Goal: Transaction & Acquisition: Purchase product/service

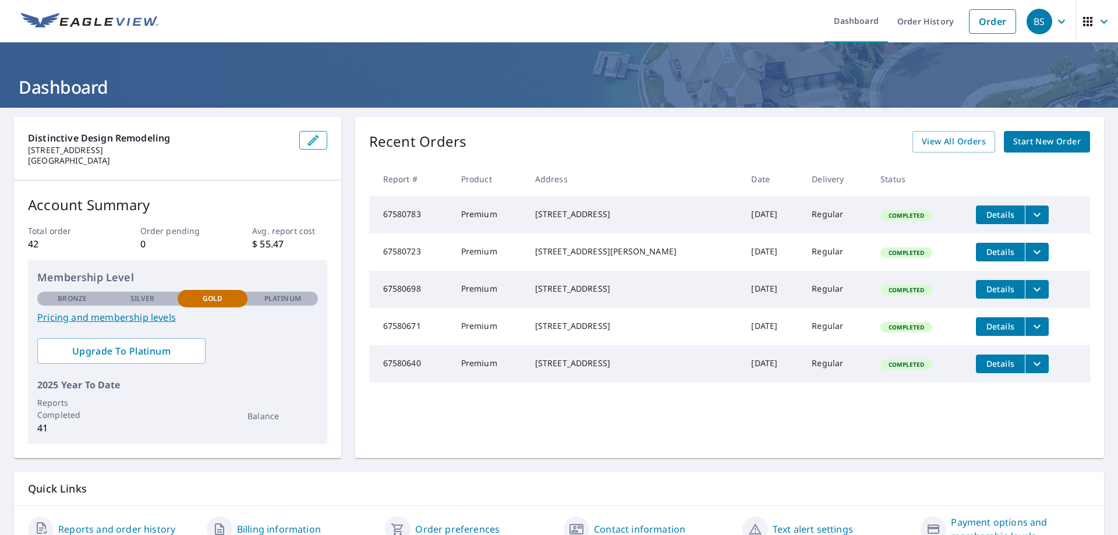
click at [1055, 143] on span "Start New Order" at bounding box center [1047, 142] width 68 height 15
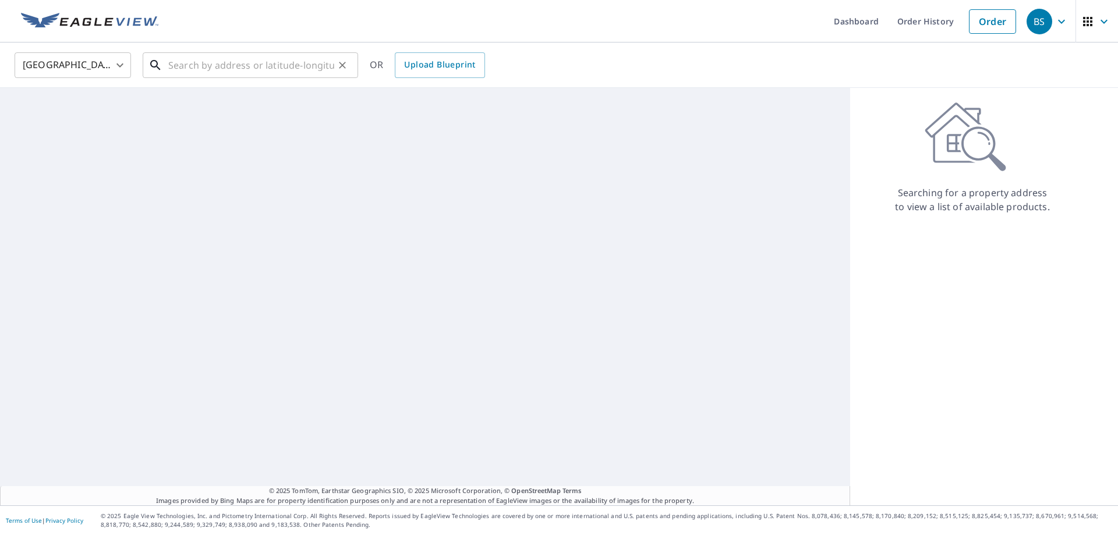
click at [228, 66] on input "text" at bounding box center [251, 65] width 166 height 33
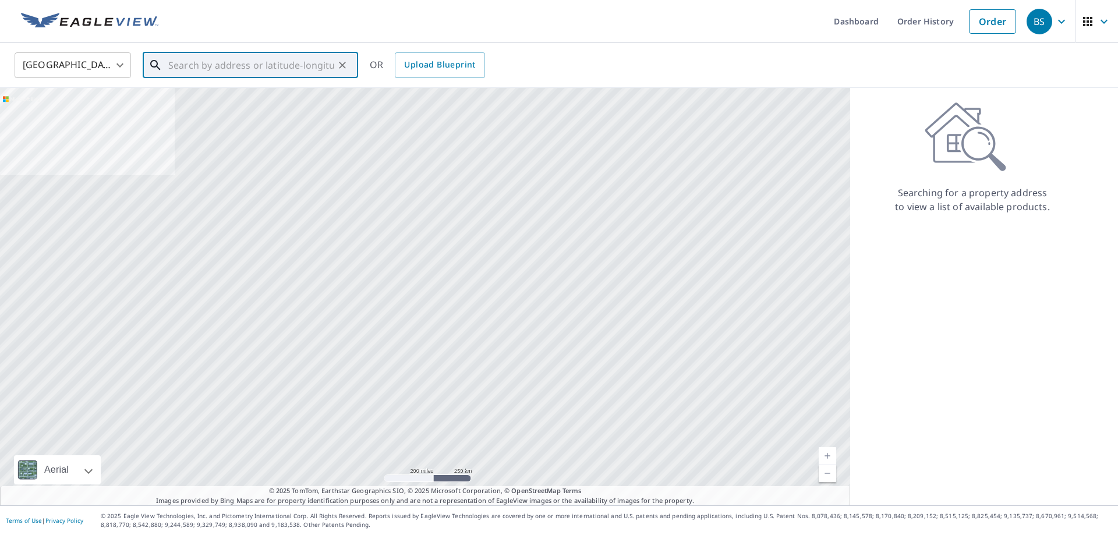
click at [305, 67] on input "text" at bounding box center [251, 65] width 166 height 33
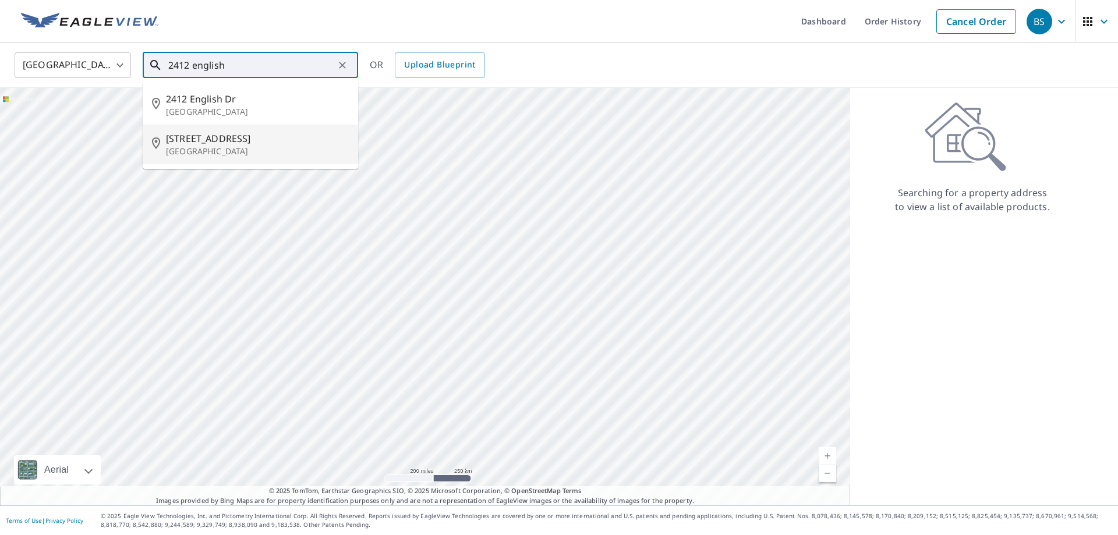
click at [237, 154] on p "[GEOGRAPHIC_DATA]" at bounding box center [257, 152] width 183 height 12
type input "[STREET_ADDRESS][PERSON_NAME]"
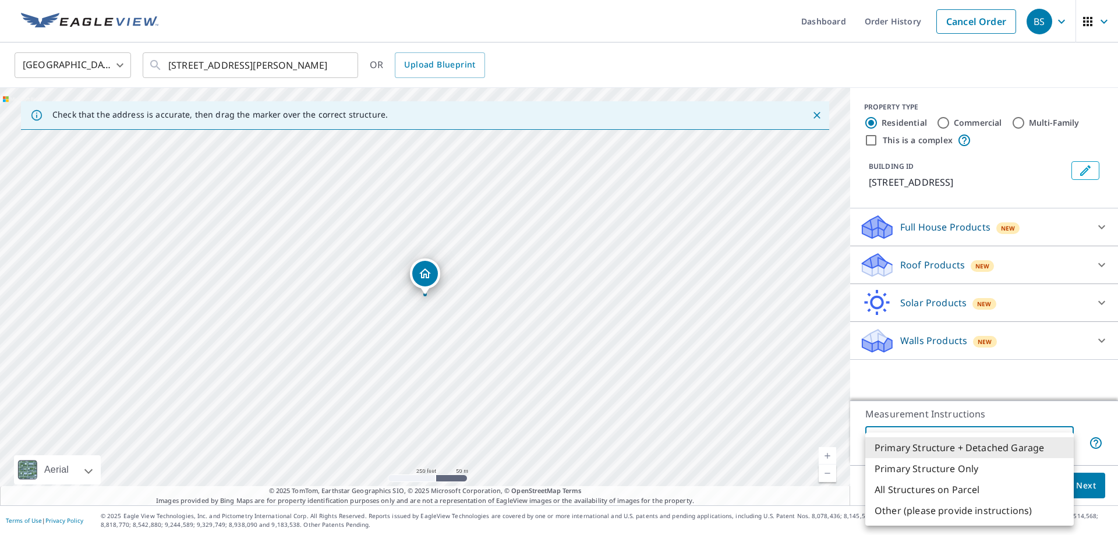
click at [1053, 442] on body "BS BS Dashboard Order History Cancel Order BS [GEOGRAPHIC_DATA] [GEOGRAPHIC_DAT…" at bounding box center [559, 267] width 1118 height 535
click at [1053, 442] on li "Primary Structure + Detached Garage" at bounding box center [970, 447] width 209 height 21
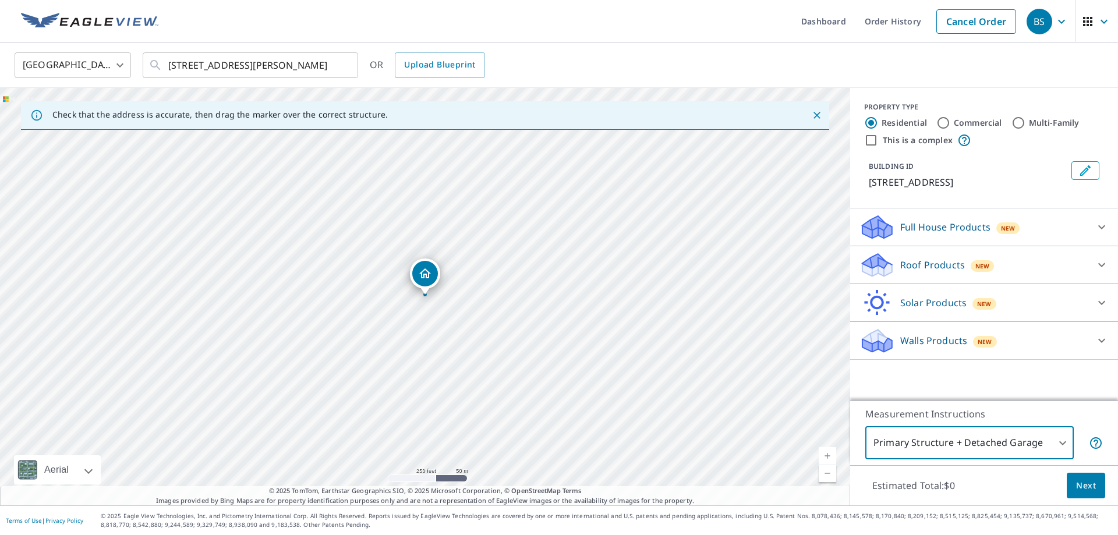
click at [1096, 272] on icon at bounding box center [1102, 265] width 14 height 14
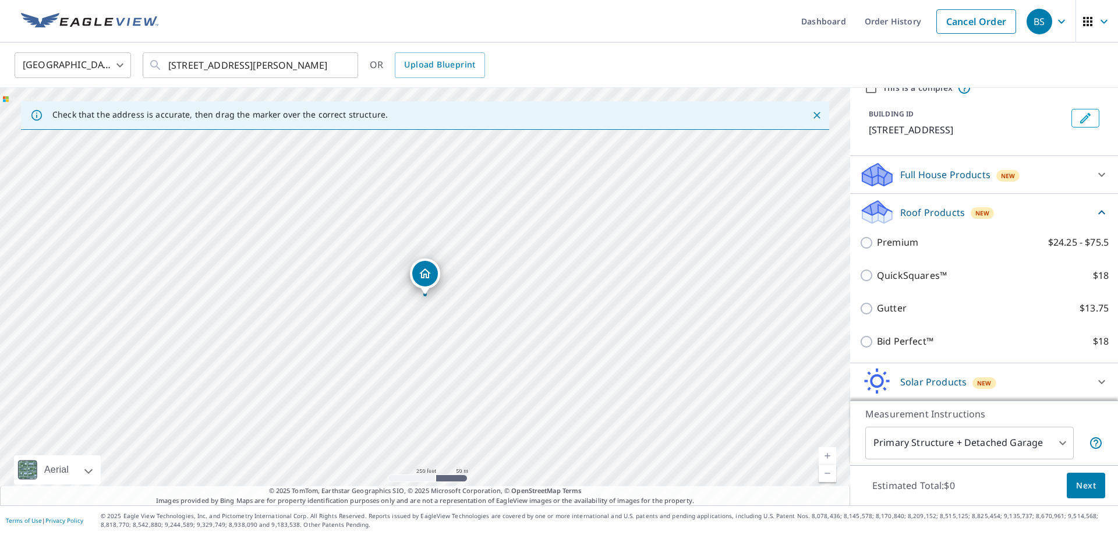
scroll to position [77, 0]
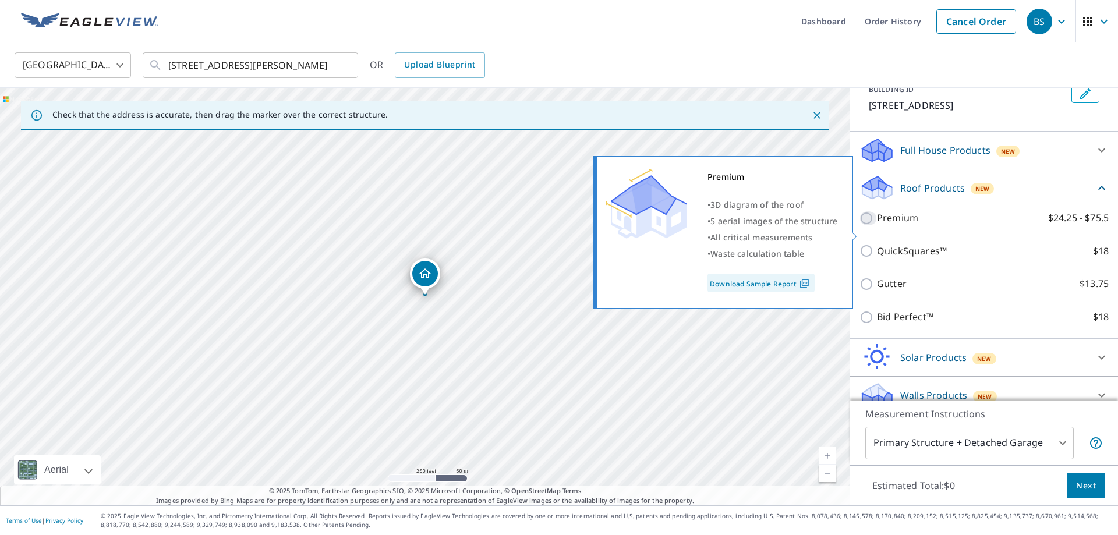
click at [866, 225] on input "Premium $24.25 - $75.5" at bounding box center [868, 218] width 17 height 14
checkbox input "true"
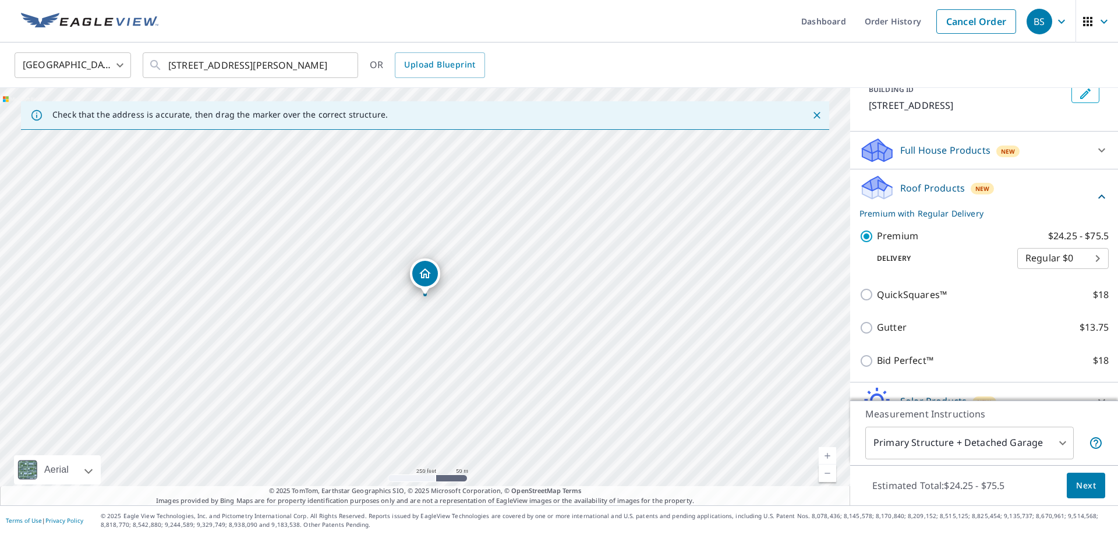
click at [1098, 270] on body "BS BS Dashboard Order History Cancel Order BS [GEOGRAPHIC_DATA] [GEOGRAPHIC_DAT…" at bounding box center [559, 267] width 1118 height 535
click at [1098, 270] on li "Regular $0" at bounding box center [1063, 272] width 91 height 21
click at [1087, 488] on span "Next" at bounding box center [1086, 486] width 20 height 15
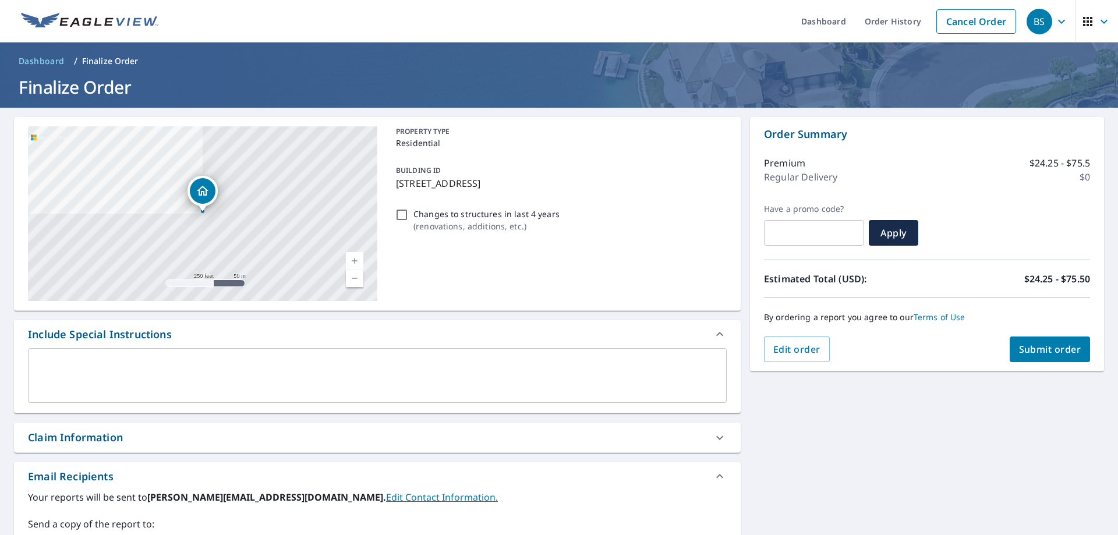
click at [404, 213] on input "Changes to structures in last 4 years ( renovations, additions, etc. )" at bounding box center [402, 215] width 14 height 14
checkbox input "true"
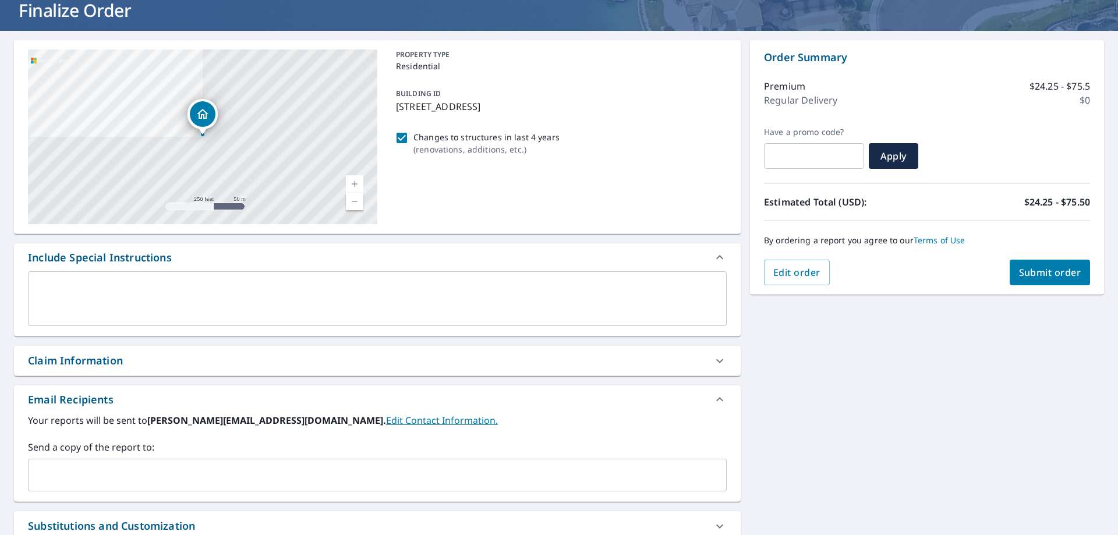
scroll to position [154, 0]
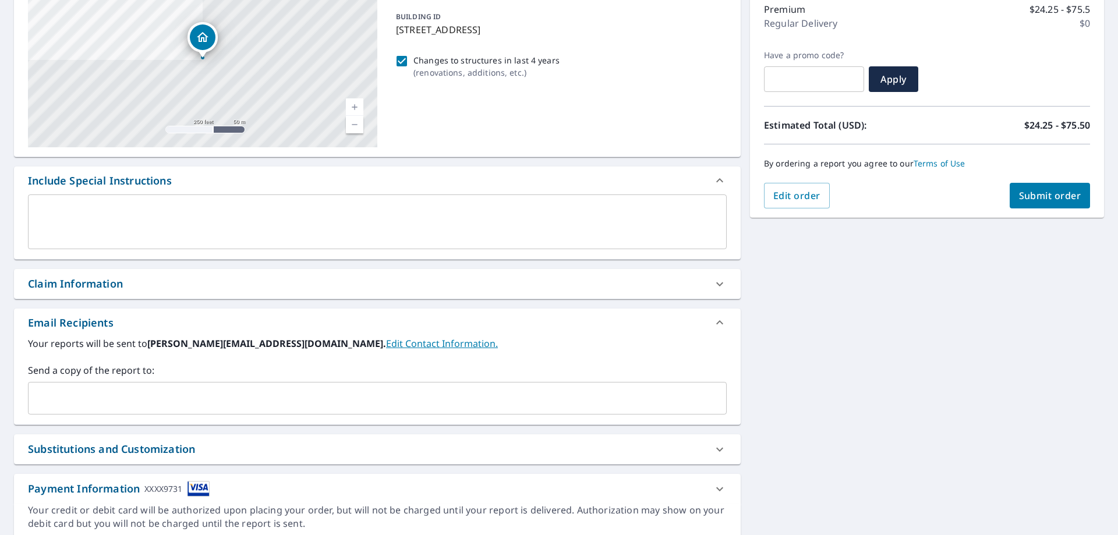
click at [386, 343] on link "Edit Contact Information." at bounding box center [442, 343] width 112 height 13
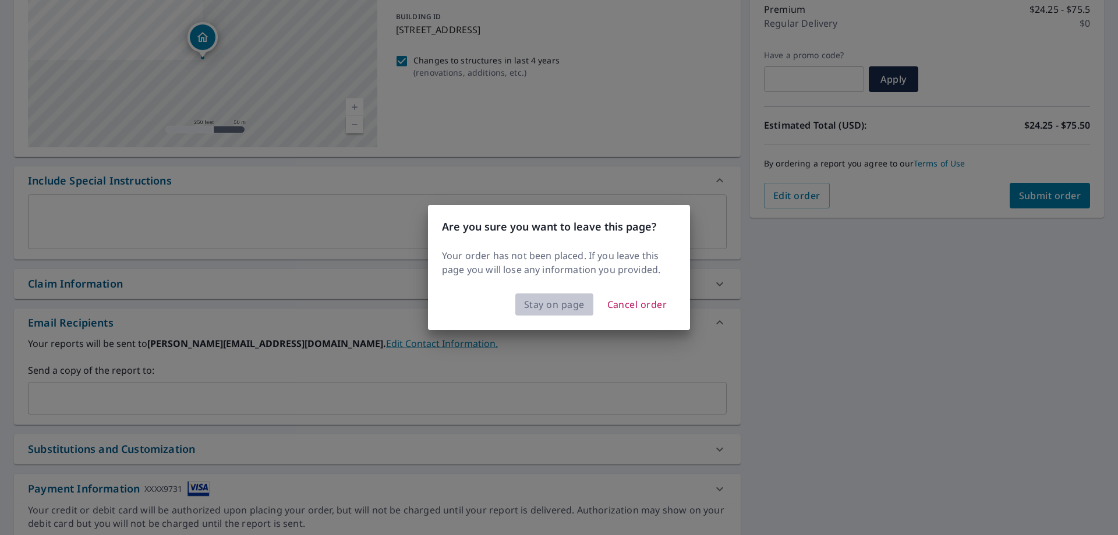
click at [566, 303] on span "Stay on page" at bounding box center [554, 304] width 61 height 16
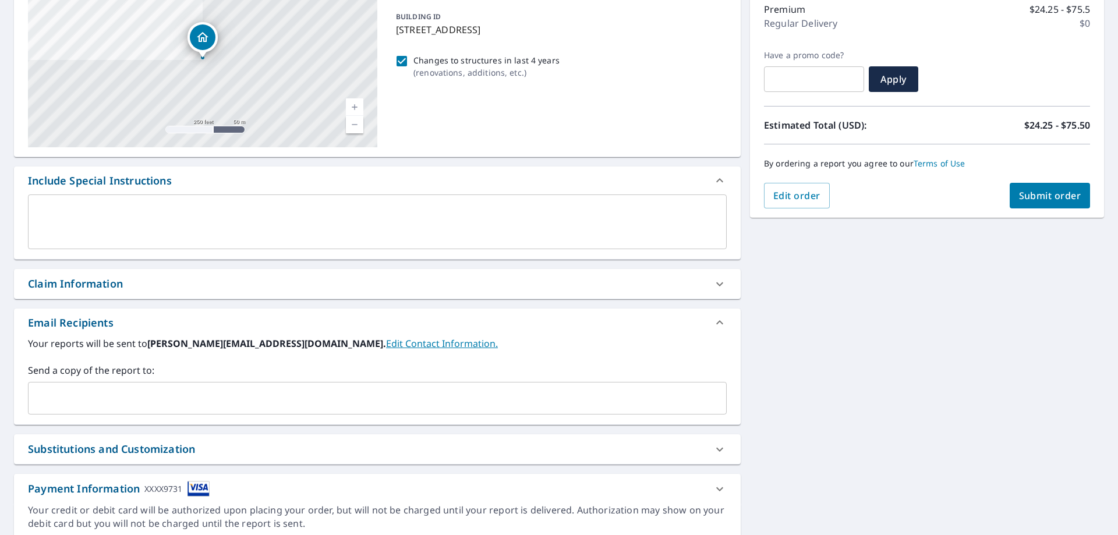
click at [267, 390] on input "text" at bounding box center [368, 398] width 671 height 22
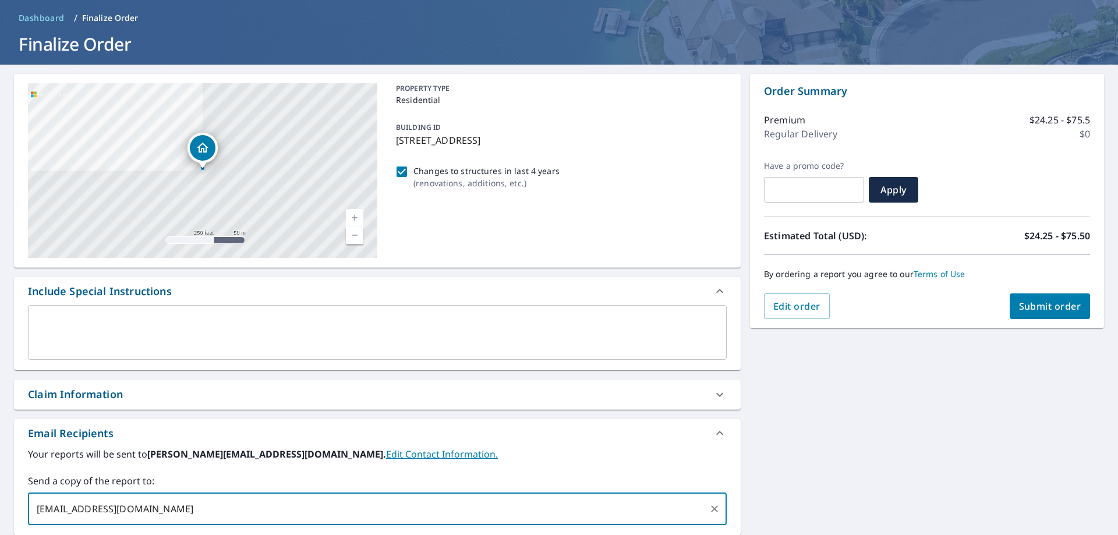
scroll to position [0, 0]
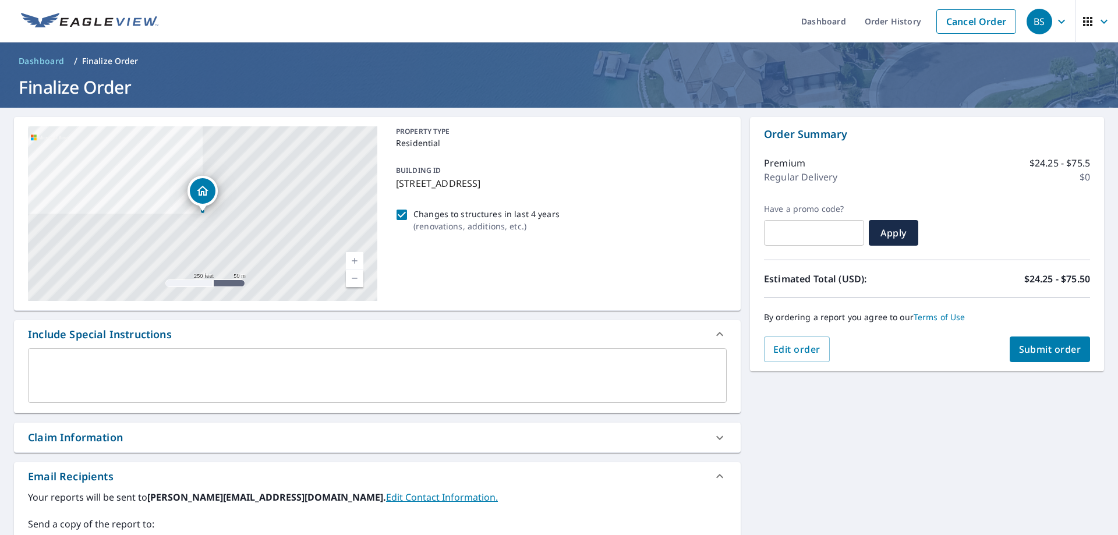
type input "[EMAIL_ADDRESS][DOMAIN_NAME]"
click at [1037, 354] on span "Submit order" at bounding box center [1050, 349] width 62 height 13
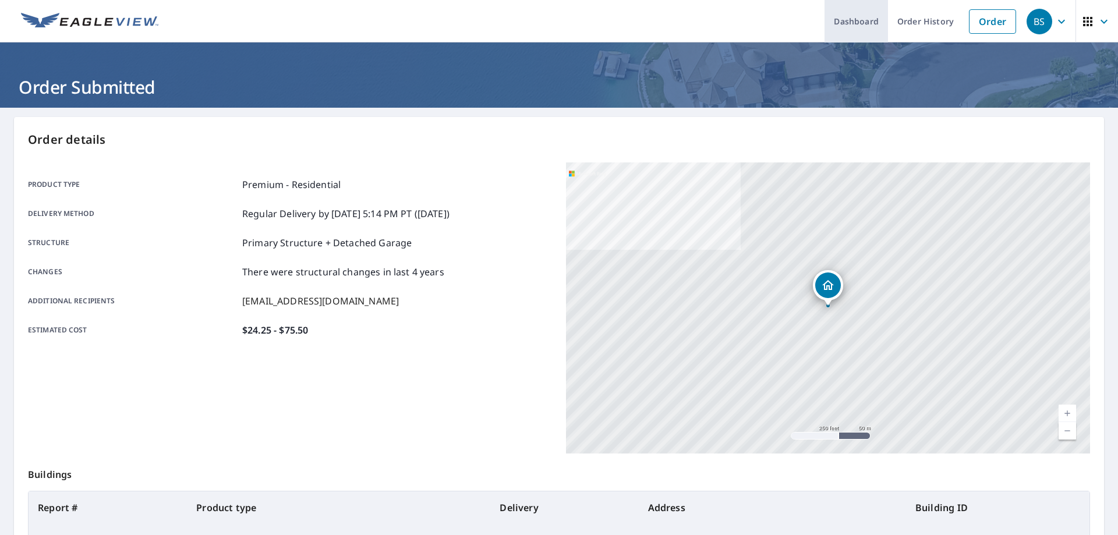
click at [847, 19] on link "Dashboard" at bounding box center [856, 21] width 63 height 43
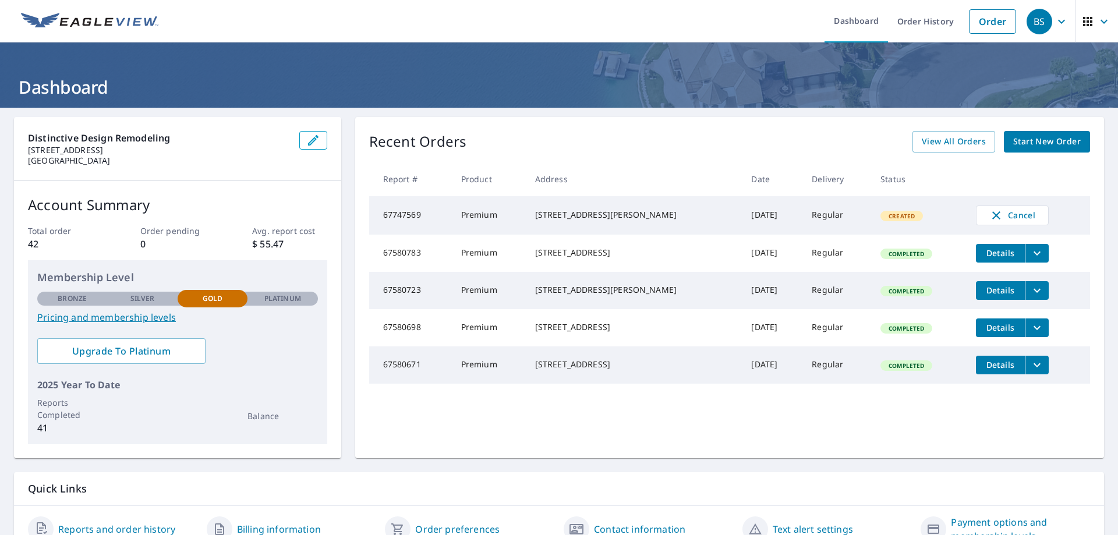
click at [1024, 140] on span "Start New Order" at bounding box center [1047, 142] width 68 height 15
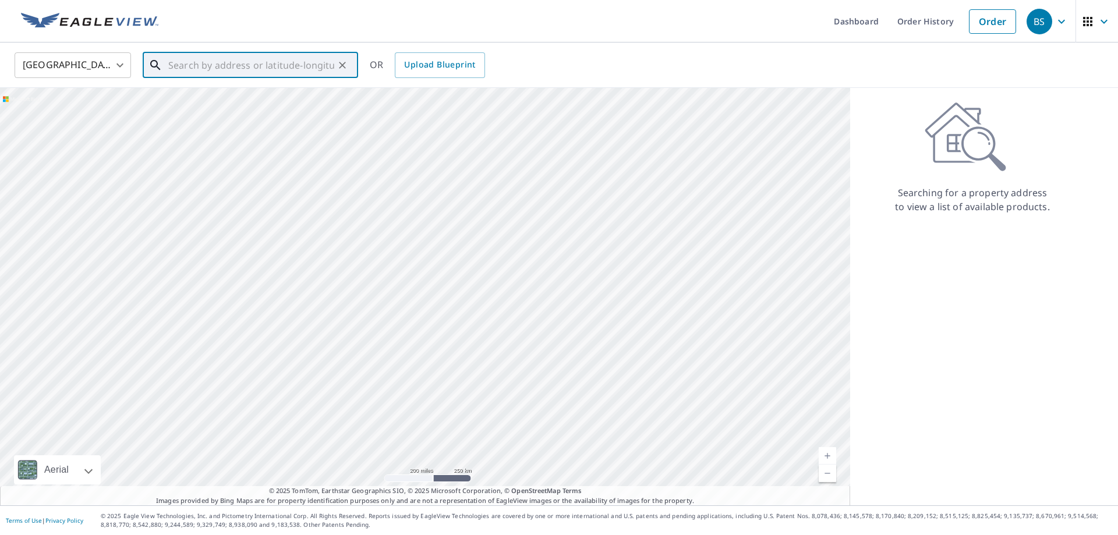
click at [319, 68] on input "text" at bounding box center [251, 65] width 166 height 33
click at [221, 106] on p "[GEOGRAPHIC_DATA]" at bounding box center [257, 112] width 183 height 12
type input "[STREET_ADDRESS]"
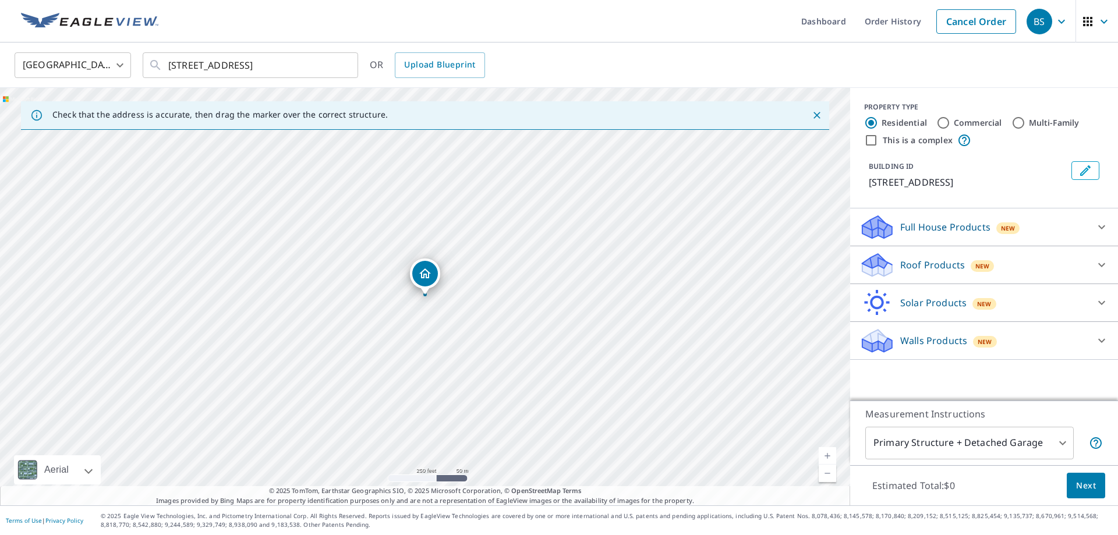
click at [1075, 227] on div "Full House Products New" at bounding box center [974, 227] width 228 height 27
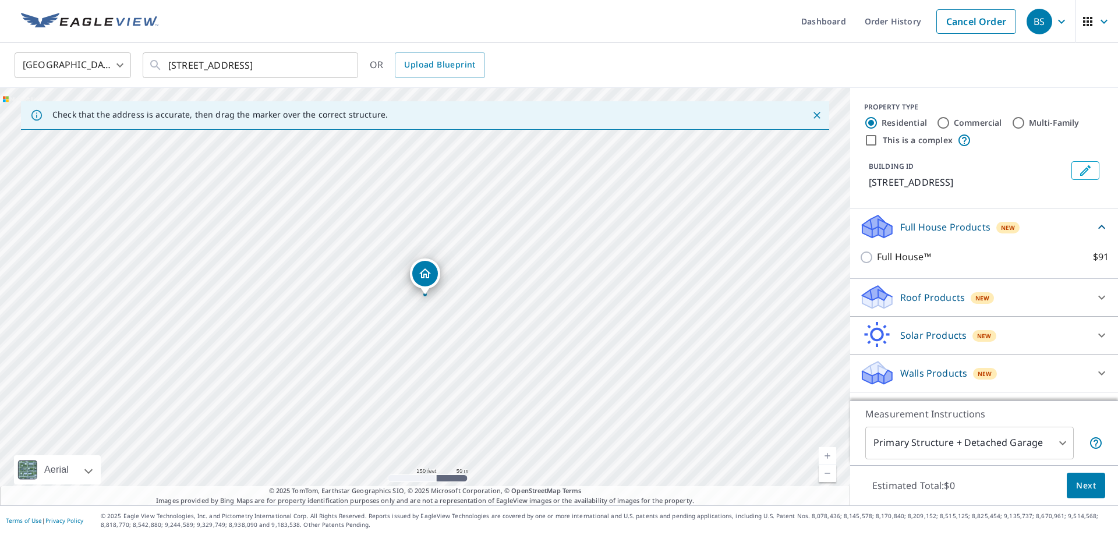
click at [1086, 221] on div "Full House Products New" at bounding box center [977, 226] width 235 height 27
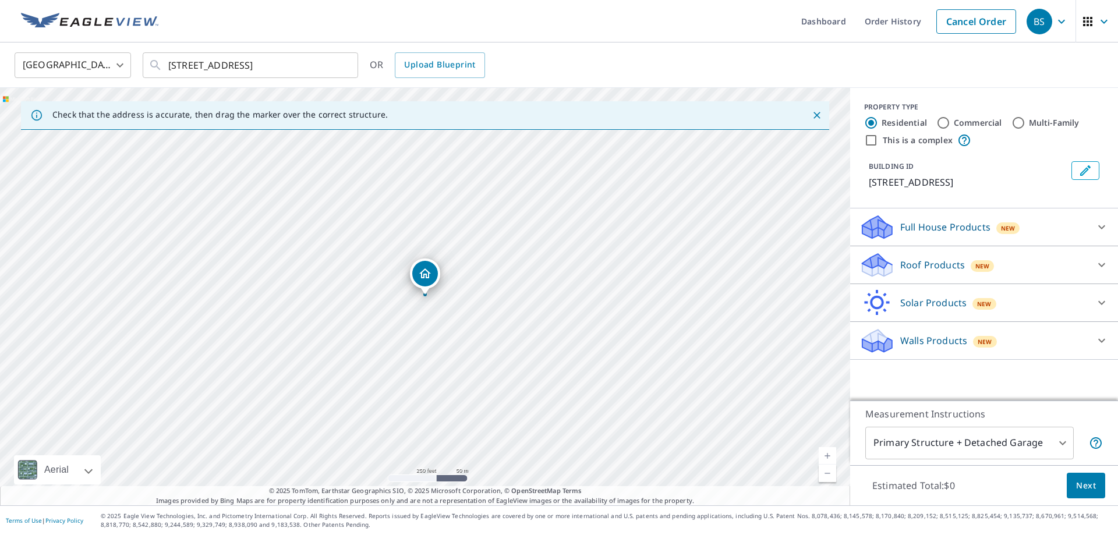
click at [1107, 263] on icon at bounding box center [1102, 265] width 14 height 14
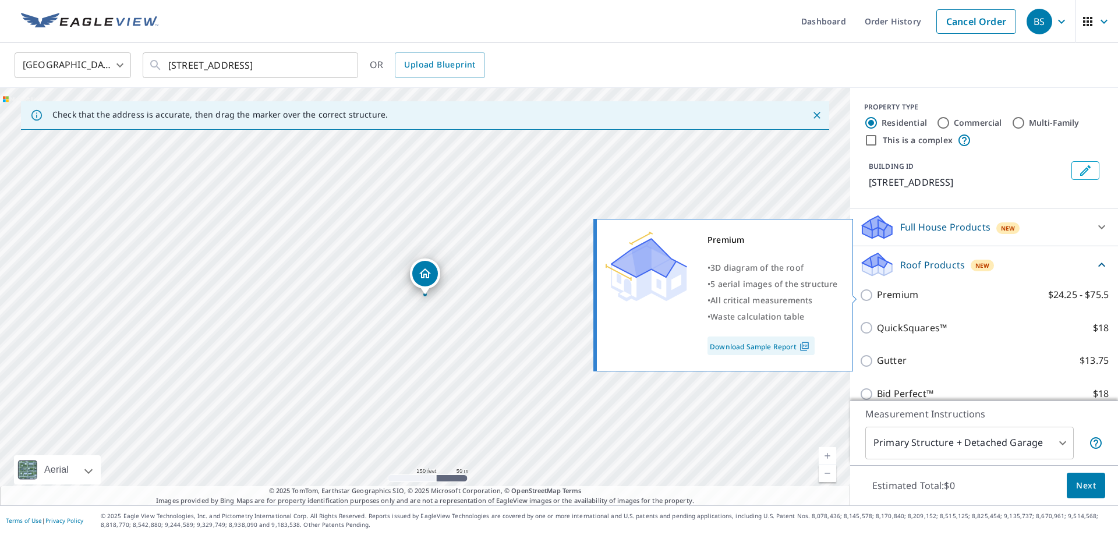
click at [866, 297] on input "Premium $24.25 - $75.5" at bounding box center [868, 295] width 17 height 14
checkbox input "true"
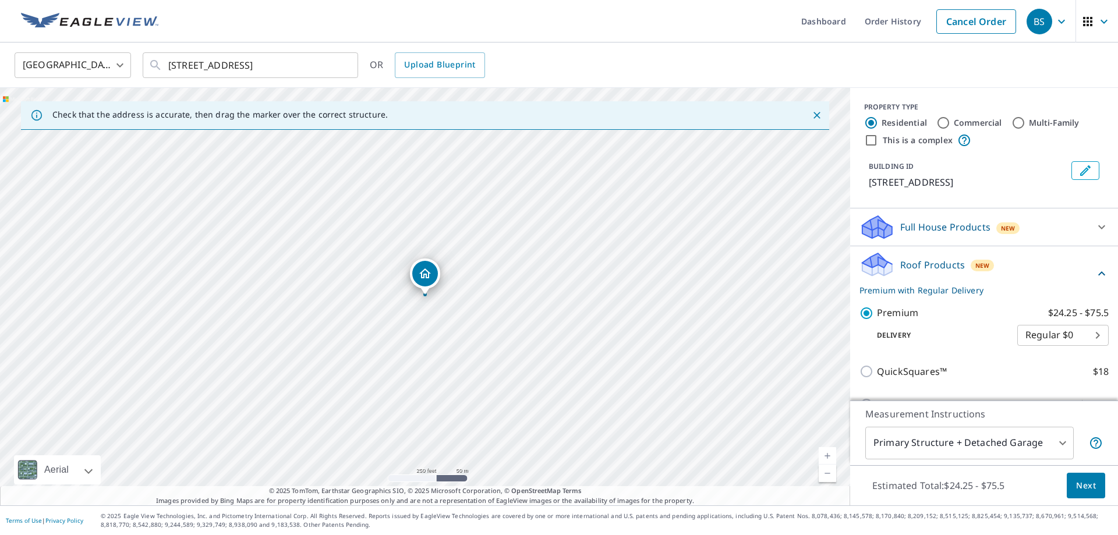
click at [1087, 489] on span "Next" at bounding box center [1086, 486] width 20 height 15
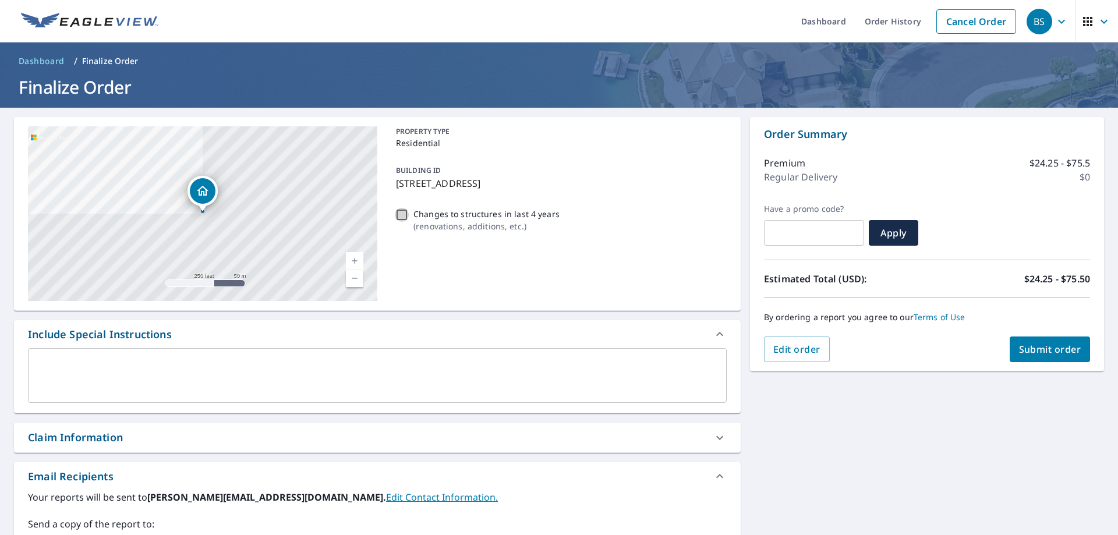
click at [404, 215] on input "Changes to structures in last 4 years ( renovations, additions, etc. )" at bounding box center [402, 215] width 14 height 14
checkbox input "true"
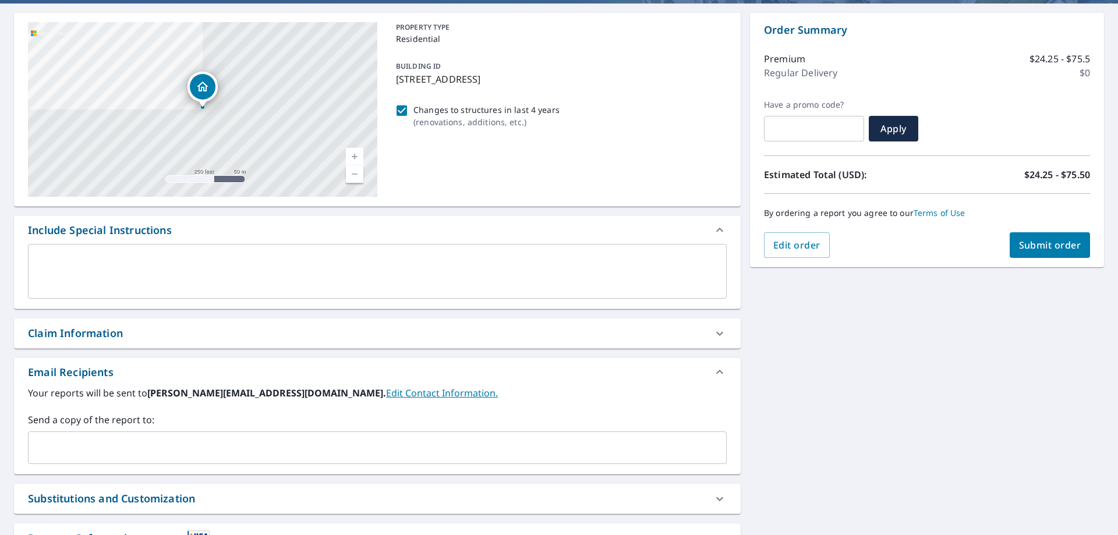
scroll to position [154, 0]
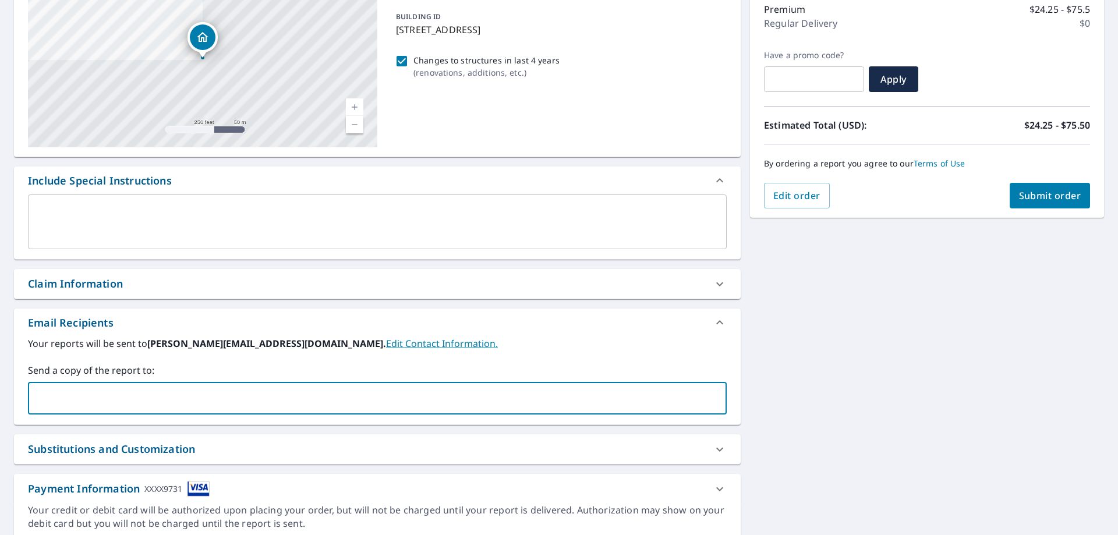
click at [175, 390] on input "text" at bounding box center [368, 398] width 671 height 22
type input "[EMAIL_ADDRESS][DOMAIN_NAME]"
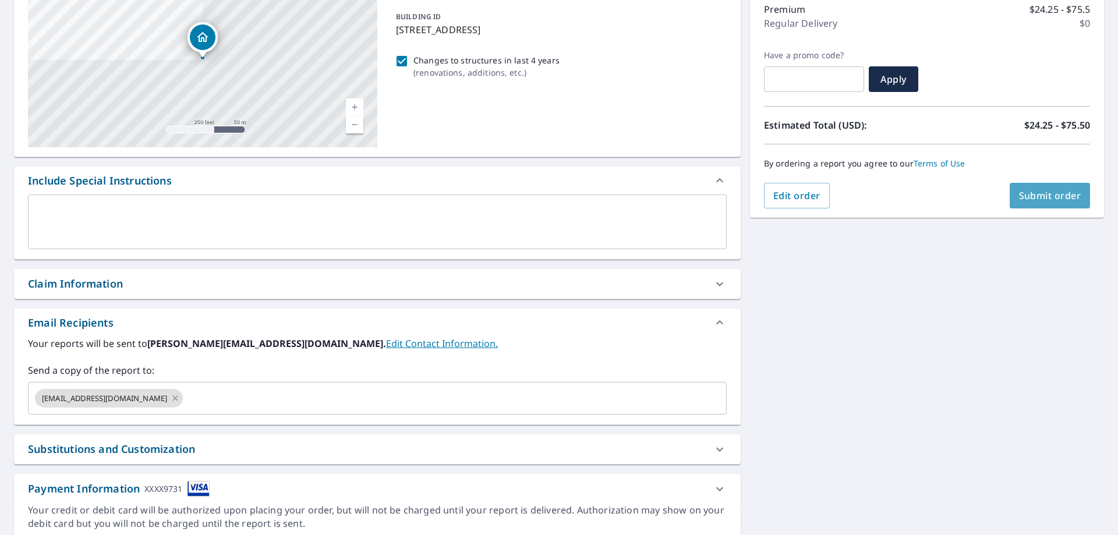
click at [1043, 195] on span "Submit order" at bounding box center [1050, 195] width 62 height 13
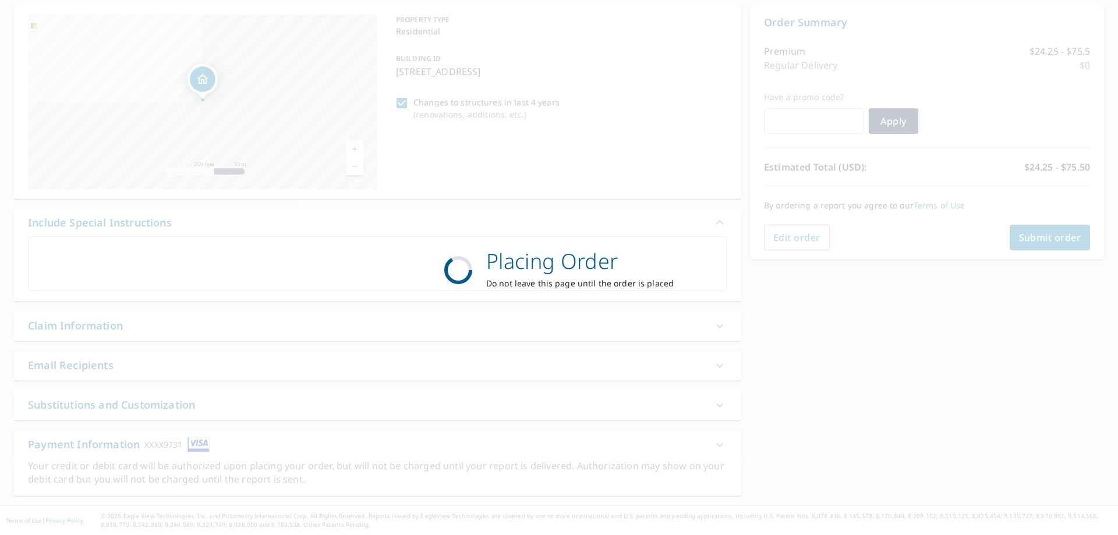
scroll to position [112, 0]
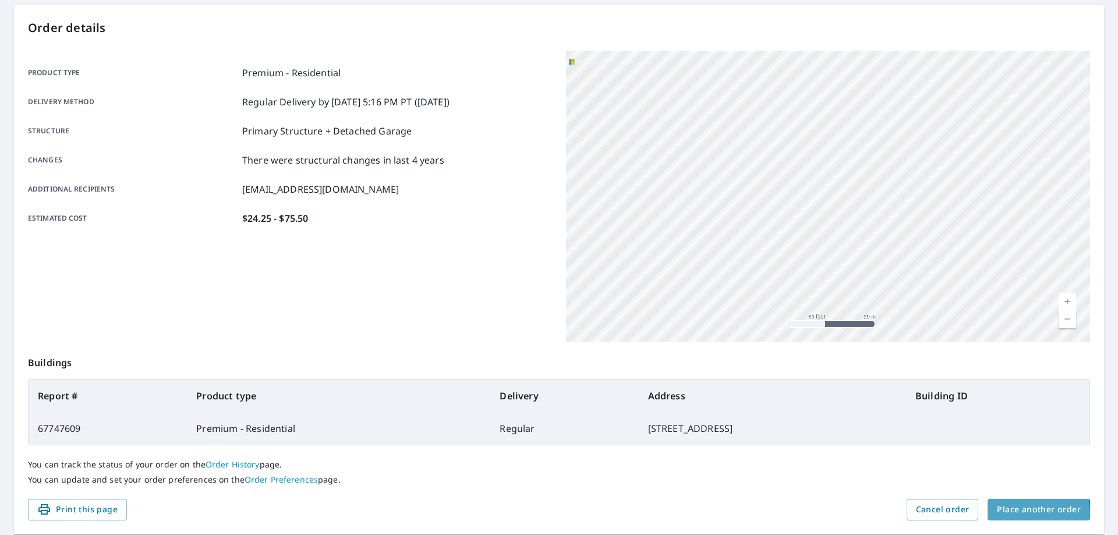
click at [1026, 513] on span "Place another order" at bounding box center [1039, 510] width 84 height 15
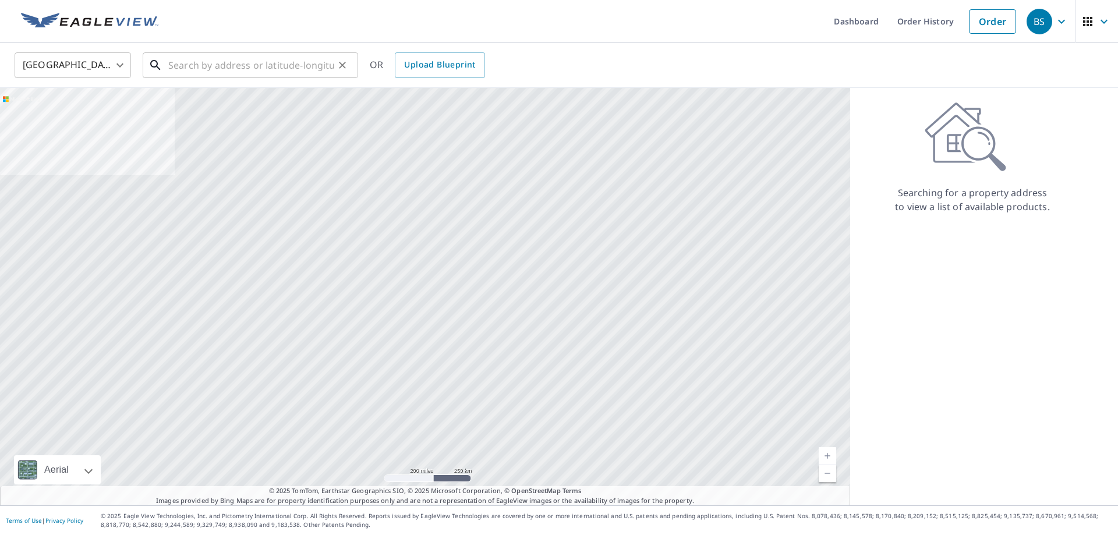
click at [209, 75] on input "text" at bounding box center [251, 65] width 166 height 33
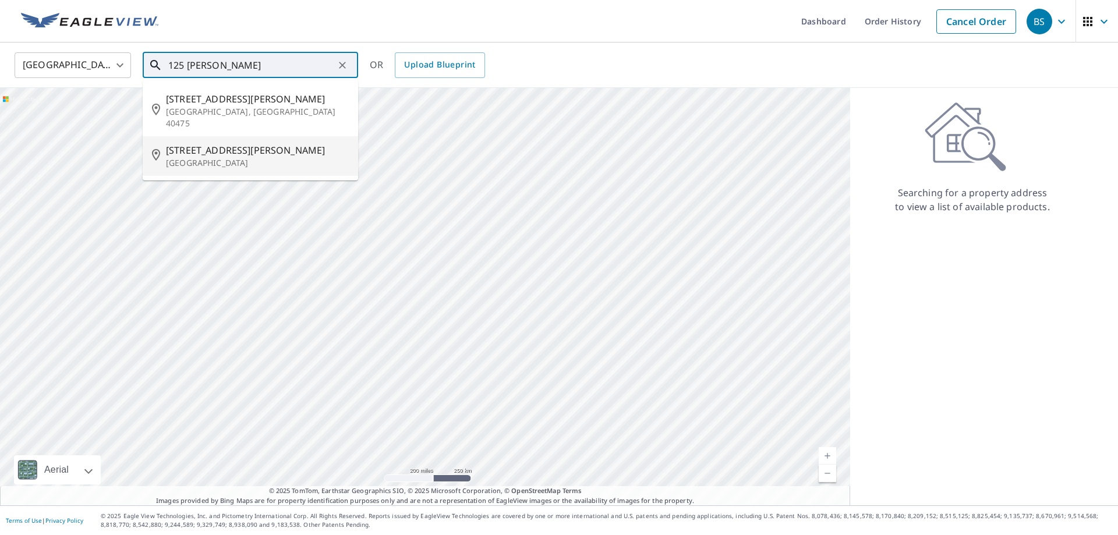
click at [239, 143] on span "[STREET_ADDRESS][PERSON_NAME]" at bounding box center [257, 150] width 183 height 14
type input "[STREET_ADDRESS][PERSON_NAME]"
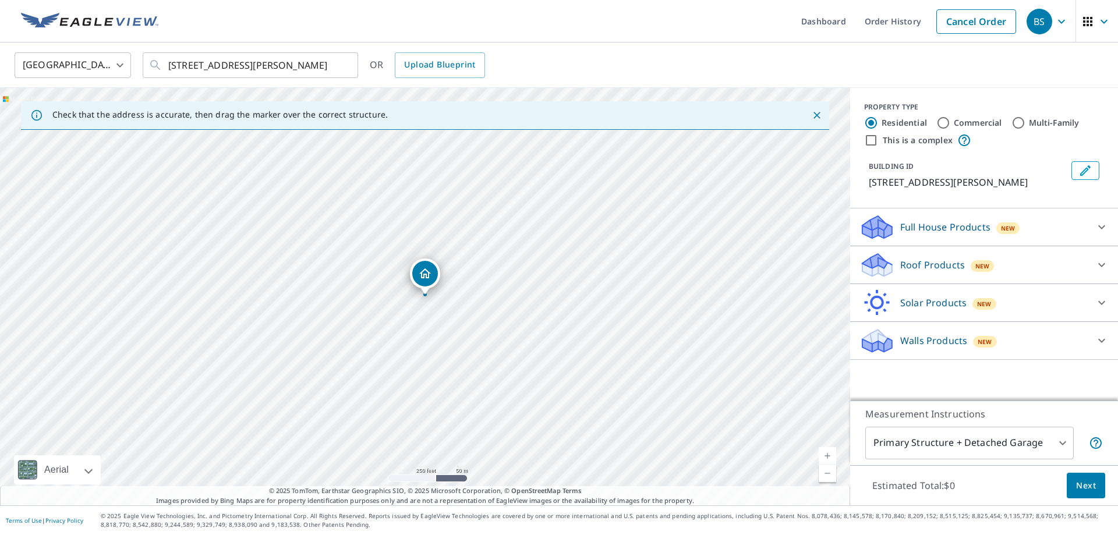
click at [938, 263] on p "Roof Products" at bounding box center [932, 265] width 65 height 14
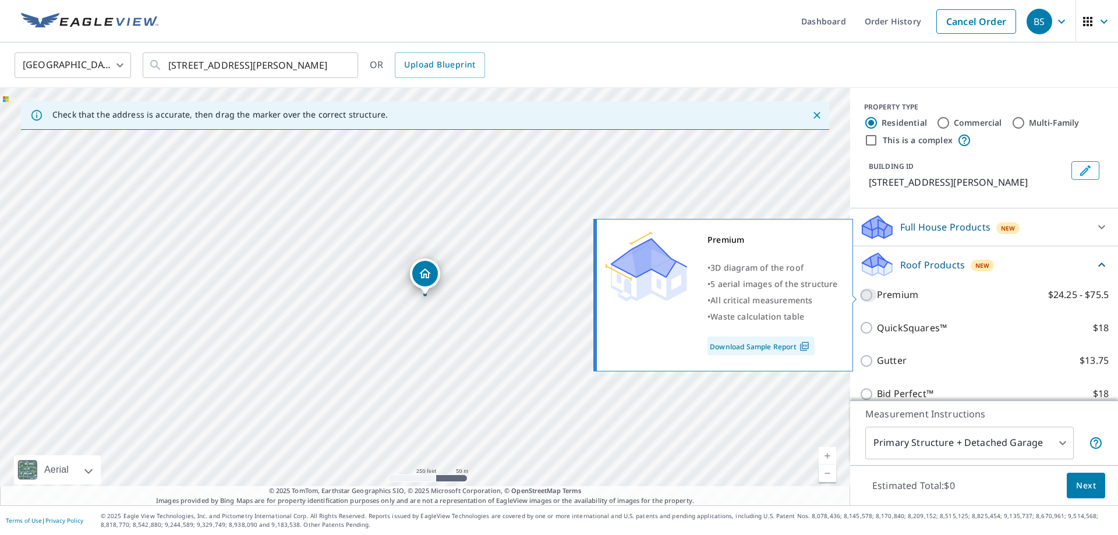
click at [867, 295] on input "Premium $24.25 - $75.5" at bounding box center [868, 295] width 17 height 14
checkbox input "true"
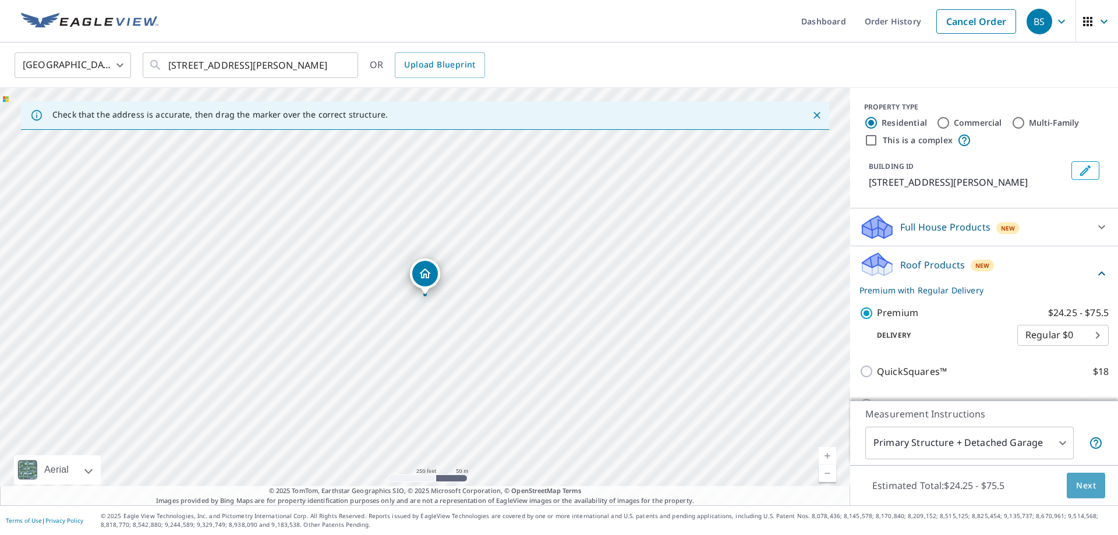
click at [1091, 485] on span "Next" at bounding box center [1086, 486] width 20 height 15
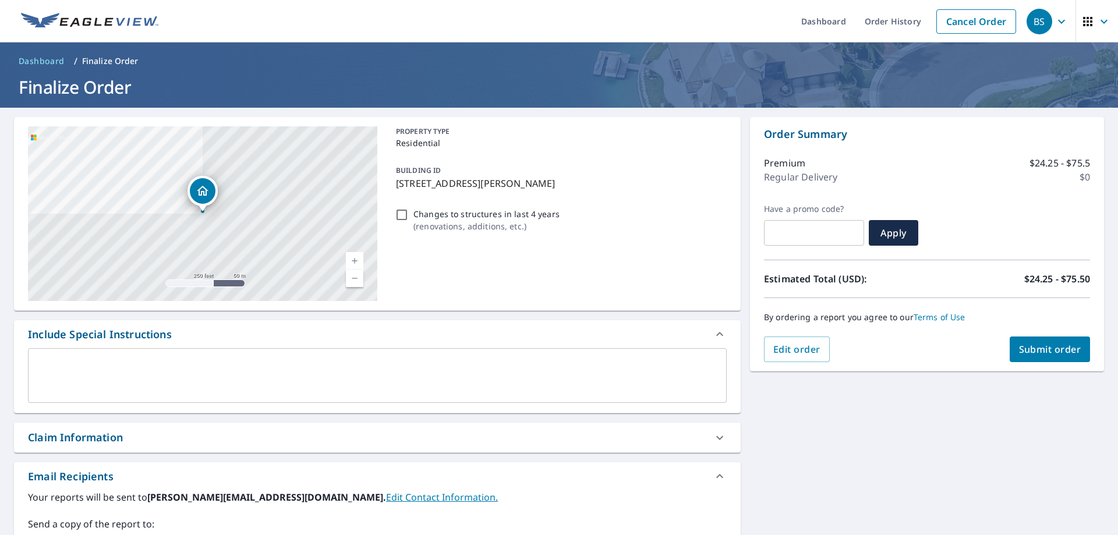
click at [405, 217] on input "Changes to structures in last 4 years ( renovations, additions, etc. )" at bounding box center [402, 215] width 14 height 14
checkbox input "true"
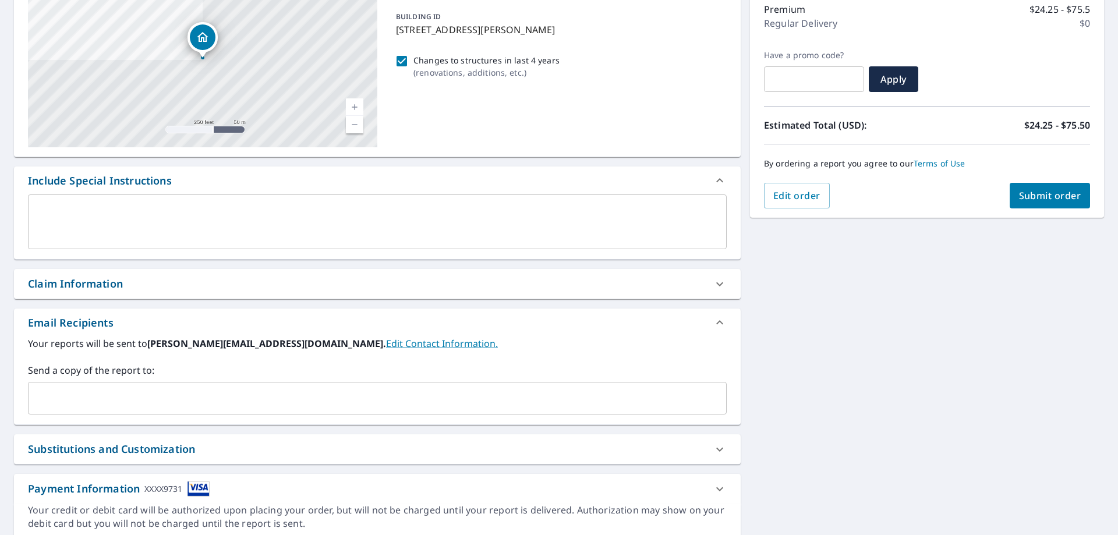
click at [178, 389] on input "text" at bounding box center [368, 398] width 671 height 22
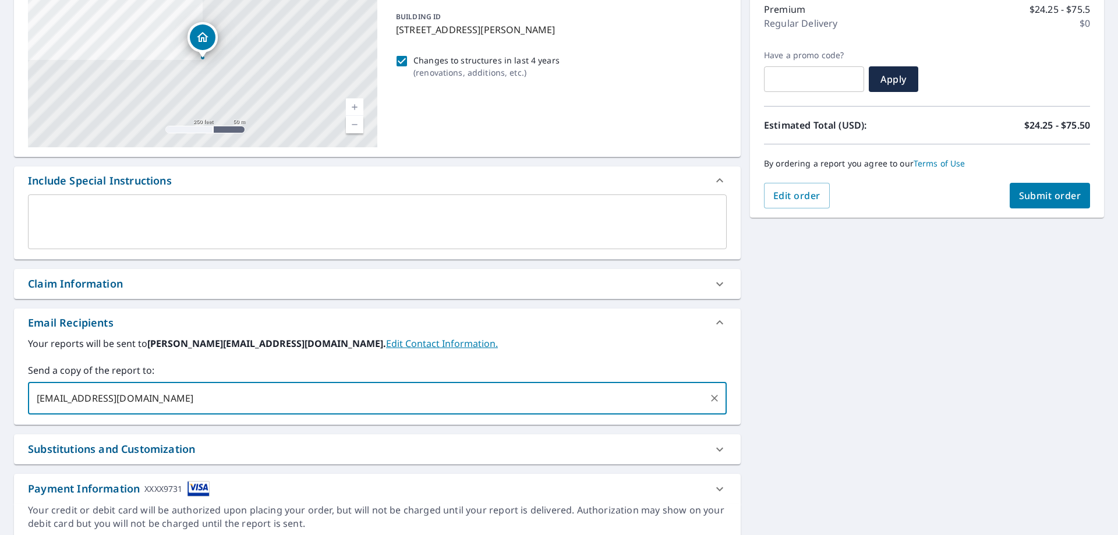
type input "[EMAIL_ADDRESS][DOMAIN_NAME]"
click at [1069, 188] on button "Submit order" at bounding box center [1050, 196] width 81 height 26
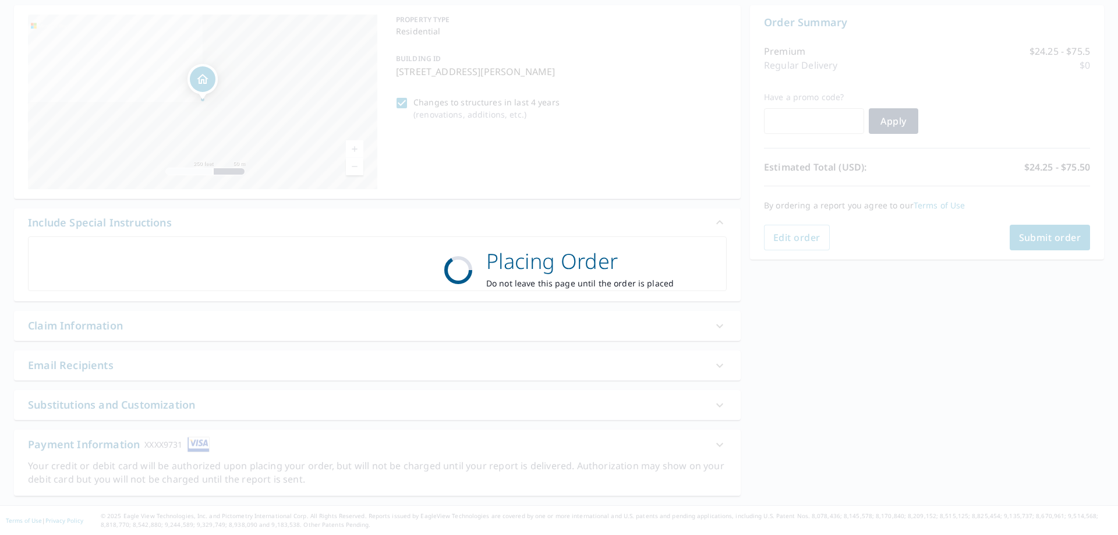
scroll to position [112, 0]
